Goal: Information Seeking & Learning: Learn about a topic

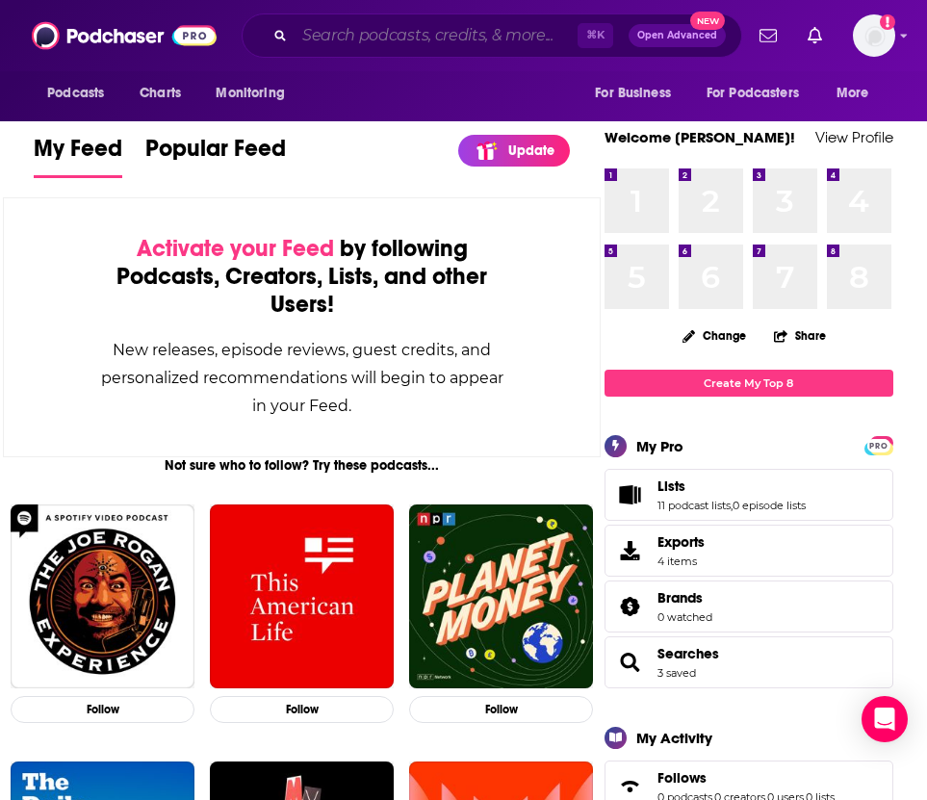
click at [363, 37] on input "Search podcasts, credits, & more..." at bounding box center [436, 35] width 283 height 31
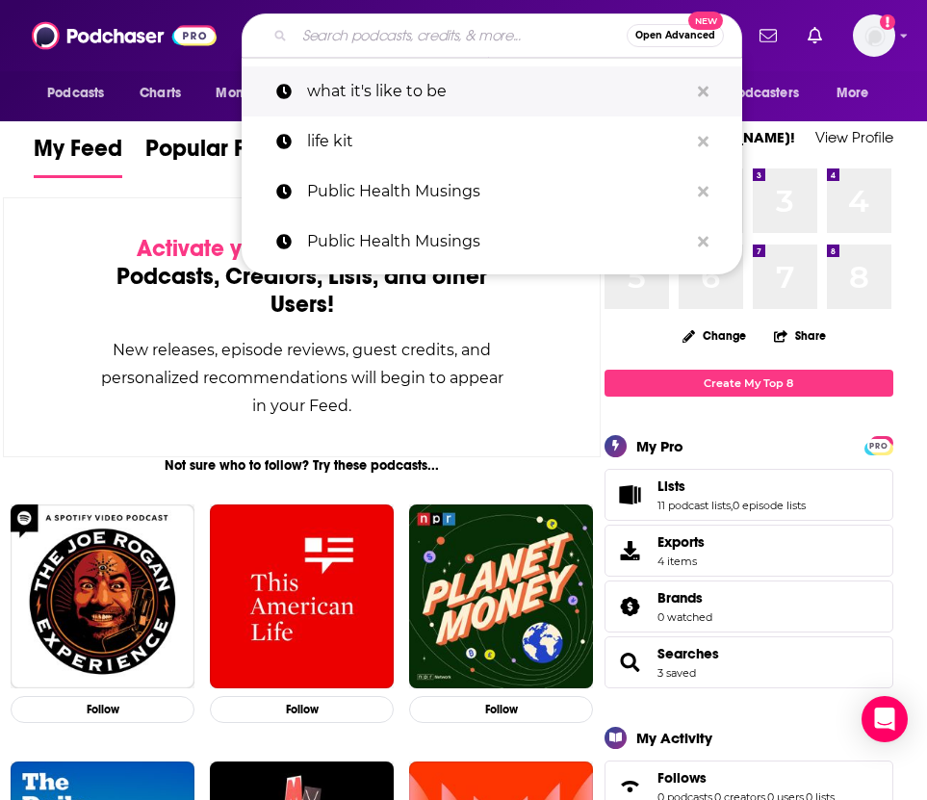
click at [363, 88] on p "what it's like to be" at bounding box center [497, 91] width 381 height 50
type input "what it's like to be"
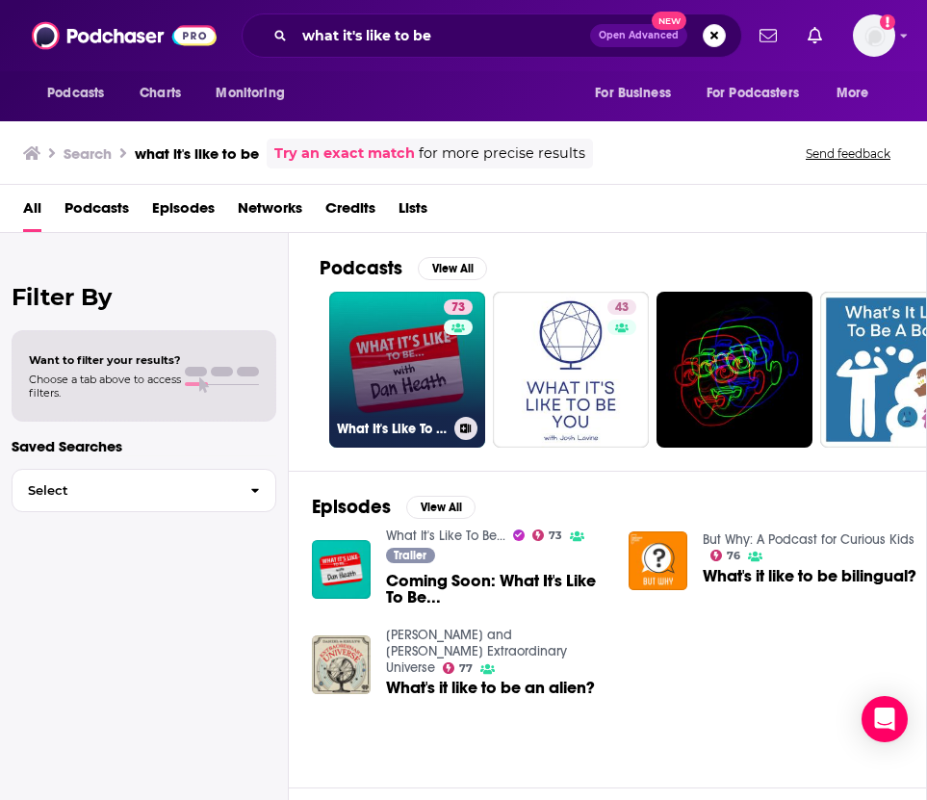
click at [392, 363] on link "73 What It's Like To Be..." at bounding box center [407, 370] width 156 height 156
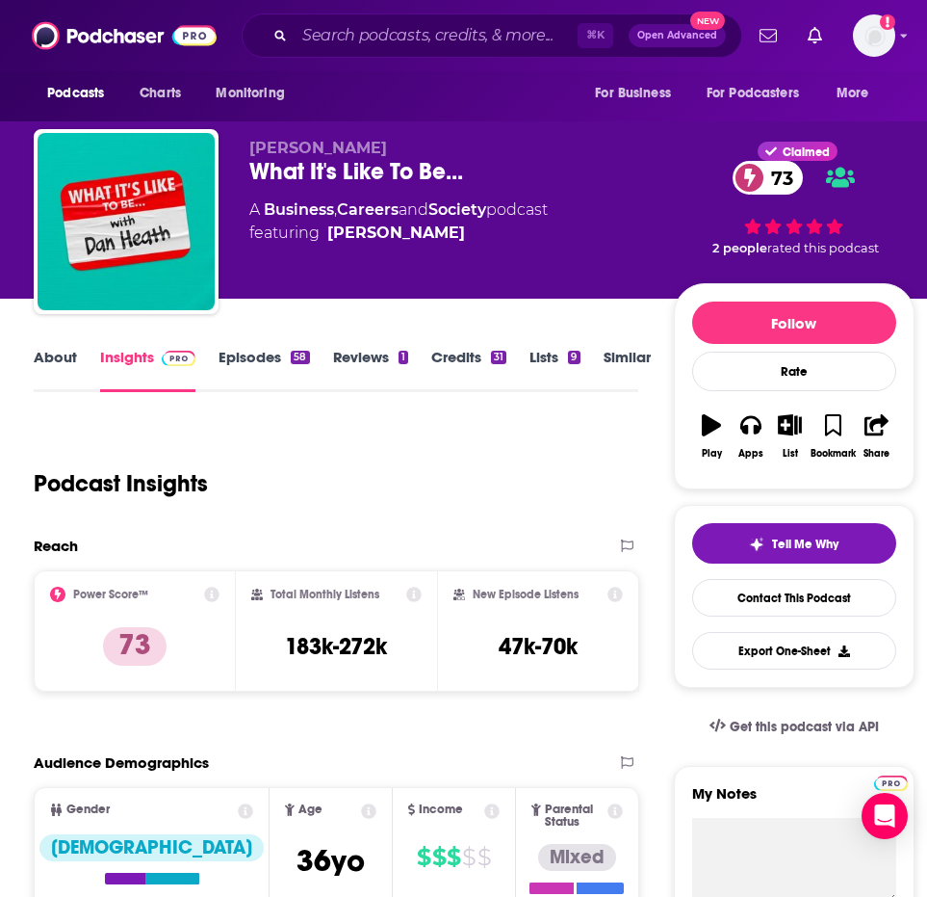
click at [56, 367] on link "About" at bounding box center [55, 370] width 43 height 44
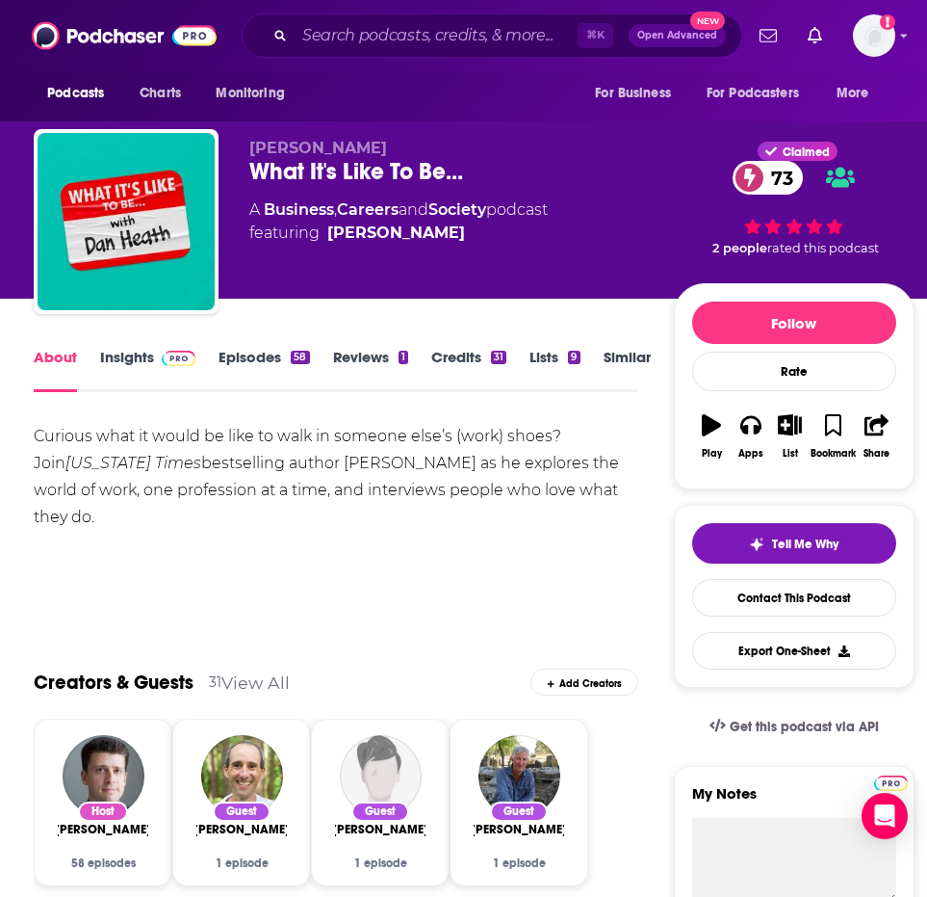
click at [145, 357] on link "Insights" at bounding box center [147, 370] width 95 height 44
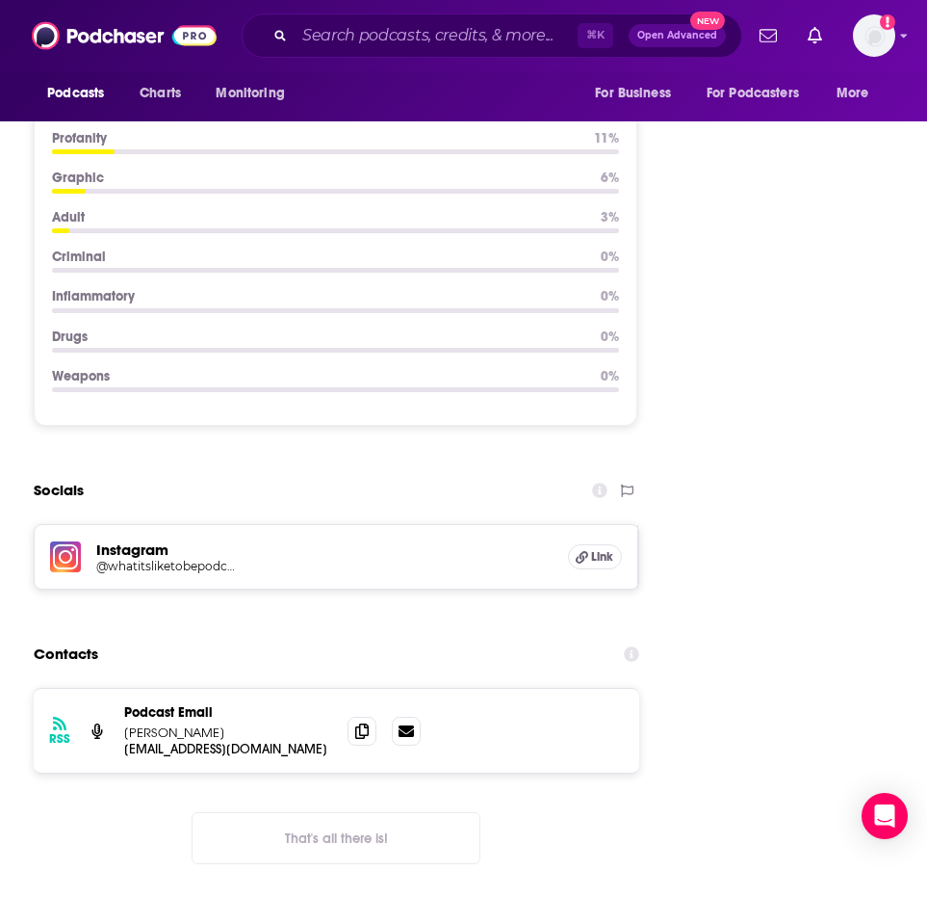
scroll to position [2419, 0]
click at [118, 558] on h5 "@whatitsliketobepodcast" at bounding box center [165, 565] width 139 height 14
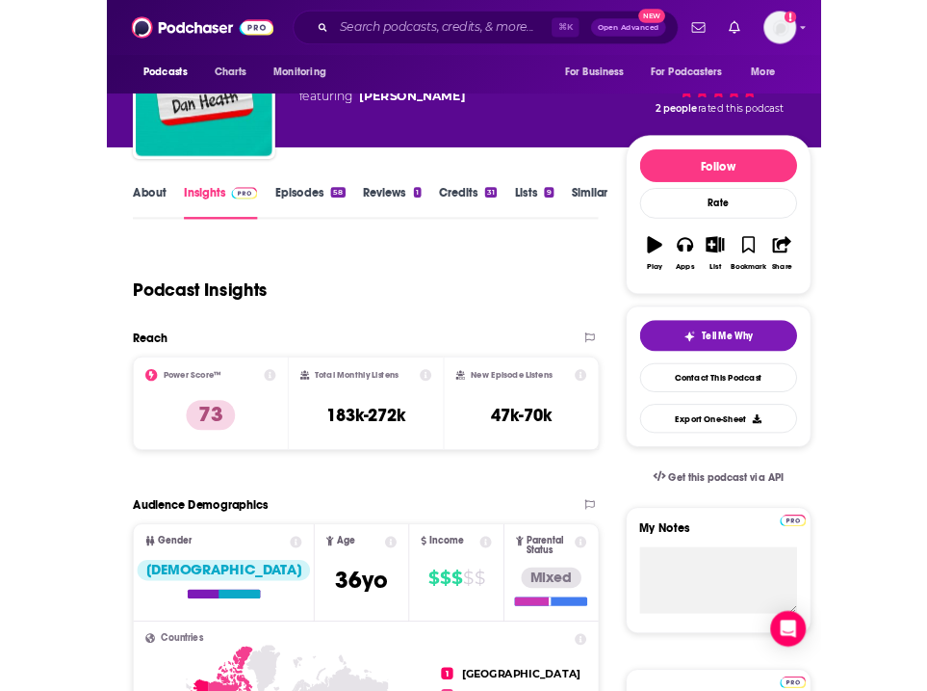
scroll to position [115, 0]
